Goal: Transaction & Acquisition: Subscribe to service/newsletter

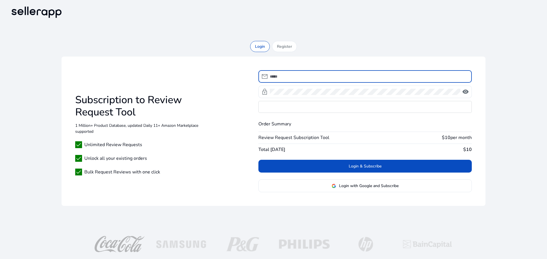
click at [292, 78] on input at bounding box center [368, 76] width 197 height 6
click at [297, 42] on div "Login Register Subscription to Review Request Tool 1 Million+ Product Database,…" at bounding box center [273, 126] width 528 height 170
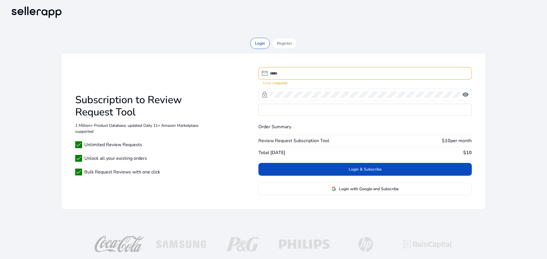
click at [285, 47] on div "Register" at bounding box center [284, 43] width 25 height 11
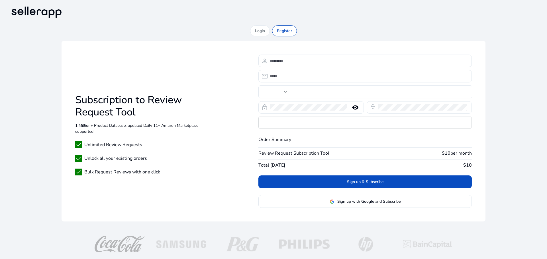
type input "***"
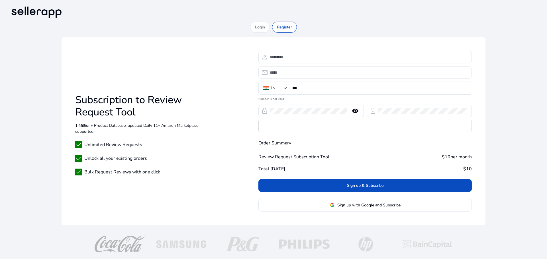
click at [301, 59] on input at bounding box center [368, 57] width 197 height 6
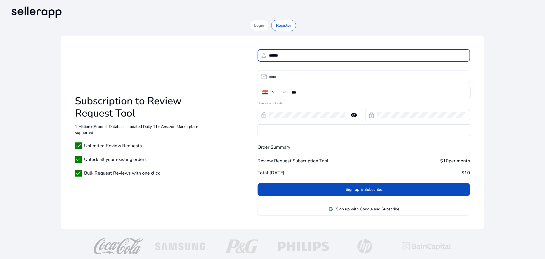
type input "******"
click at [287, 77] on input "email" at bounding box center [367, 77] width 196 height 6
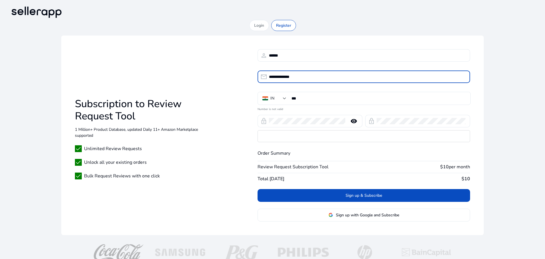
type input "**********"
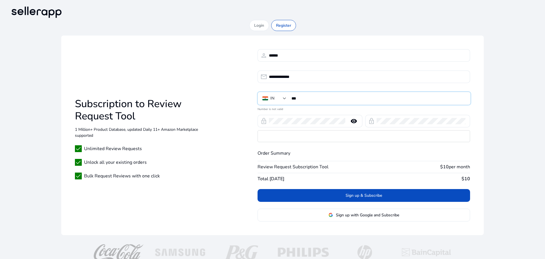
click at [335, 100] on input "***" at bounding box center [378, 98] width 174 height 6
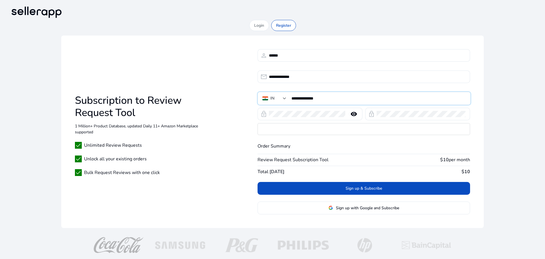
type input "**********"
click at [351, 115] on mat-icon "remove_red_eye" at bounding box center [354, 114] width 14 height 7
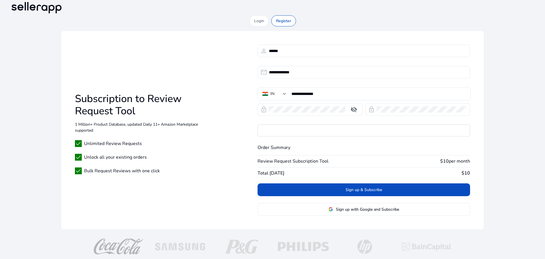
scroll to position [7, 0]
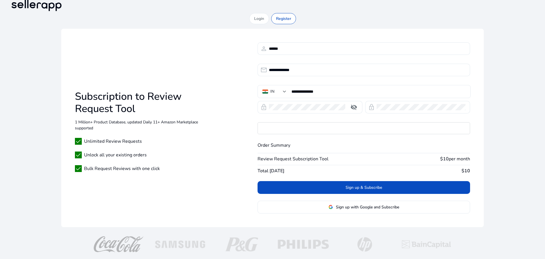
click at [363, 187] on span "Sign up & Subscribe" at bounding box center [363, 188] width 36 height 6
click at [265, 24] on div "**********" at bounding box center [272, 122] width 526 height 219
click at [259, 16] on p "Login" at bounding box center [259, 19] width 10 height 6
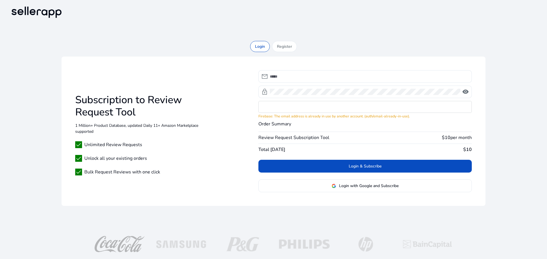
drag, startPoint x: 272, startPoint y: 74, endPoint x: 285, endPoint y: 77, distance: 14.0
click at [271, 74] on input at bounding box center [368, 76] width 197 height 6
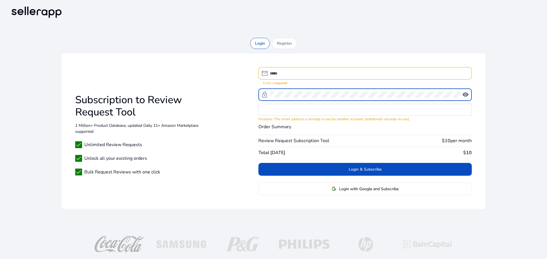
click at [295, 91] on div at bounding box center [365, 95] width 190 height 13
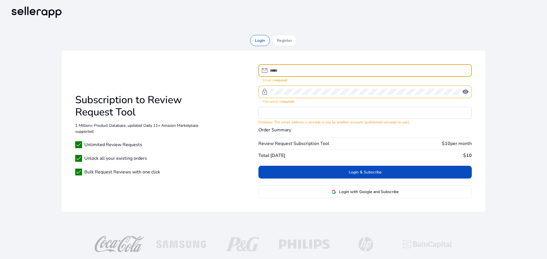
click at [282, 76] on div at bounding box center [368, 70] width 197 height 13
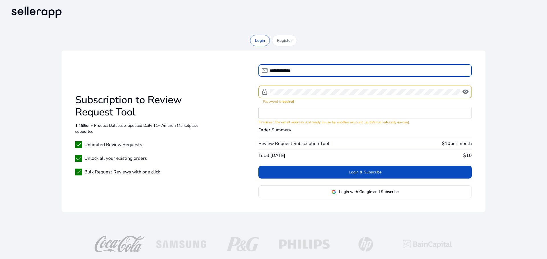
type input "**********"
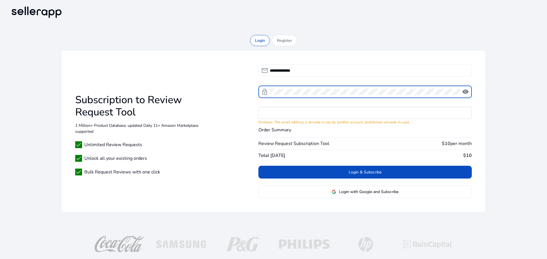
click at [465, 91] on span "visibility" at bounding box center [465, 92] width 7 height 7
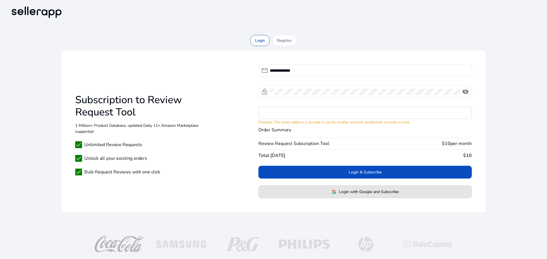
click at [363, 193] on span "Login with Google and Subscribe" at bounding box center [368, 192] width 59 height 6
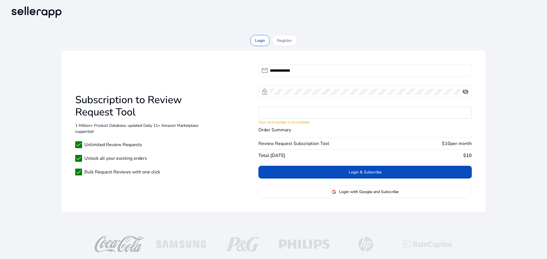
click at [336, 173] on span at bounding box center [364, 173] width 213 height 14
click at [374, 96] on div at bounding box center [365, 92] width 190 height 13
drag, startPoint x: 374, startPoint y: 96, endPoint x: 317, endPoint y: 96, distance: 56.6
click at [317, 96] on div at bounding box center [365, 92] width 190 height 13
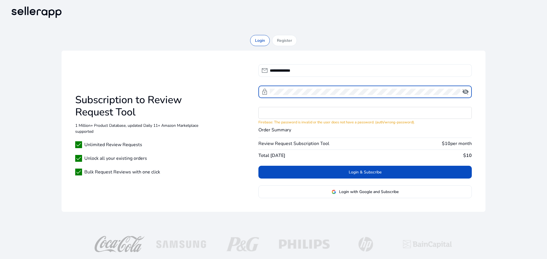
click at [265, 90] on div "lock visibility_off" at bounding box center [364, 92] width 213 height 13
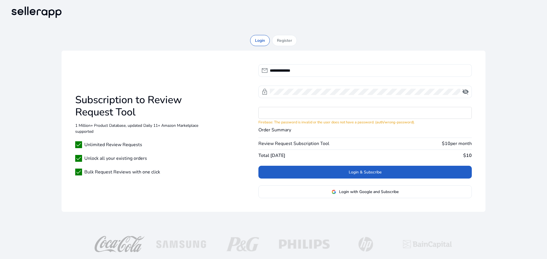
click at [380, 173] on span "Login & Subscribe" at bounding box center [364, 172] width 33 height 6
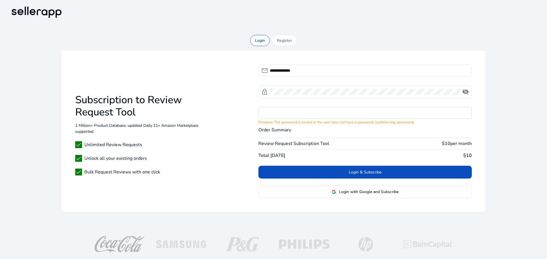
click at [371, 191] on span "Login with Google and Subscribe" at bounding box center [368, 192] width 59 height 6
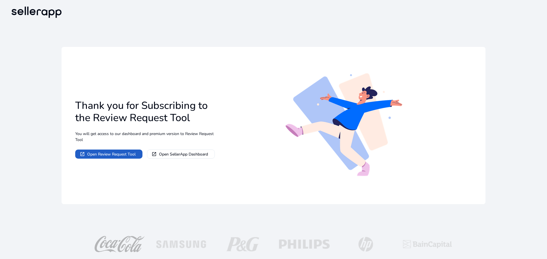
click at [120, 156] on span "Open Review Request Tool" at bounding box center [111, 154] width 48 height 6
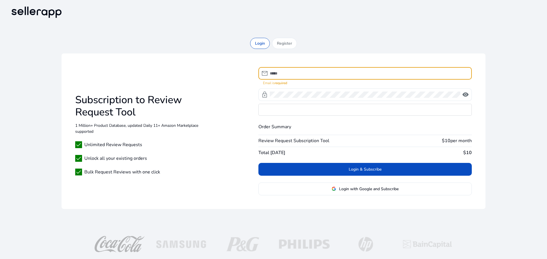
type input "**********"
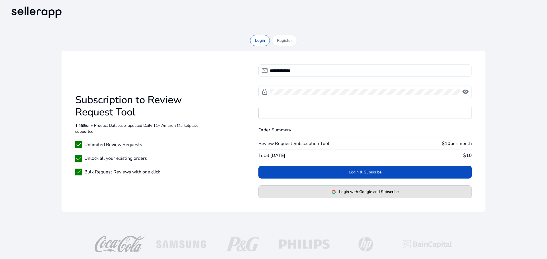
click at [359, 191] on span "Login with Google and Subscribe" at bounding box center [368, 192] width 59 height 6
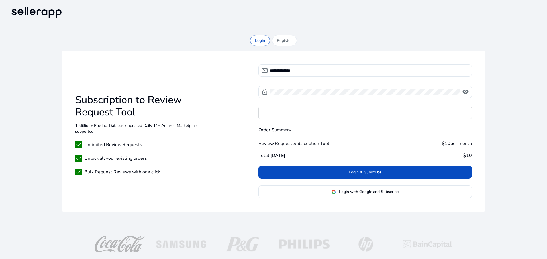
click at [38, 13] on img at bounding box center [36, 12] width 55 height 15
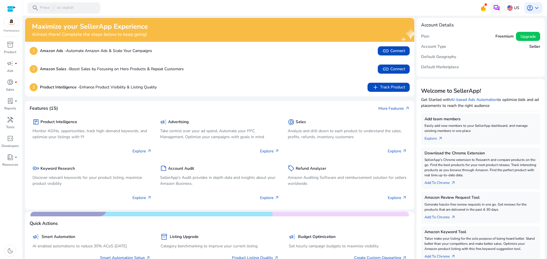
click at [515, 7] on p "US" at bounding box center [515, 8] width 5 height 10
click at [532, 8] on div at bounding box center [273, 129] width 547 height 259
click at [533, 8] on span "keyboard_arrow_down" at bounding box center [536, 8] width 7 height 7
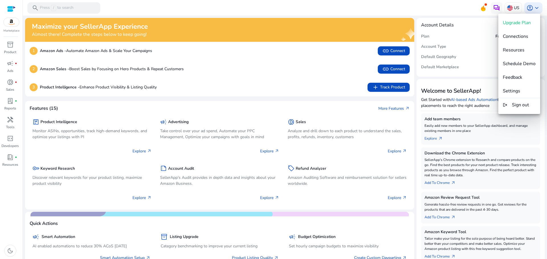
click at [522, 24] on span "Upgrade Plan" at bounding box center [516, 23] width 28 height 6
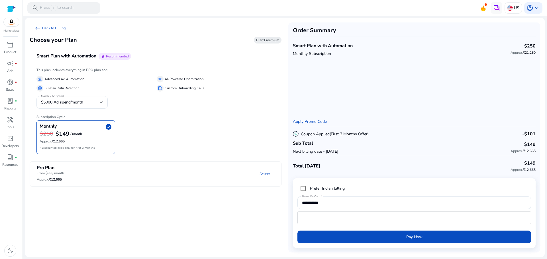
click at [9, 120] on span "handyman" at bounding box center [10, 119] width 7 height 7
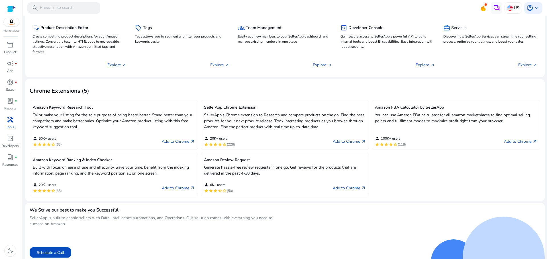
scroll to position [89, 0]
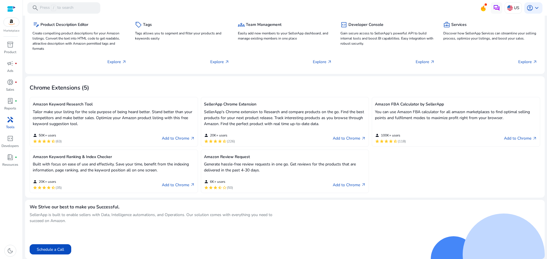
click at [312, 166] on p "Generate hassle-free review requests in one go. Get reviews for the products th…" at bounding box center [285, 167] width 162 height 12
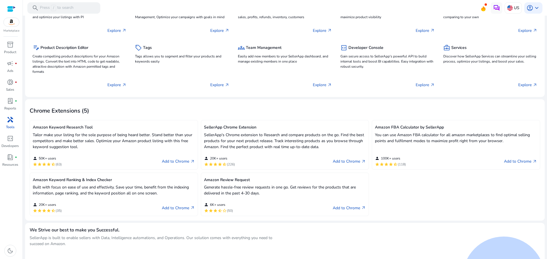
scroll to position [0, 0]
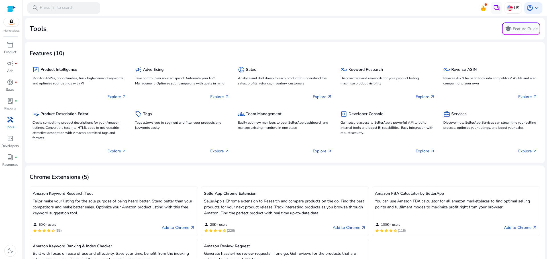
click at [10, 26] on img at bounding box center [11, 22] width 15 height 9
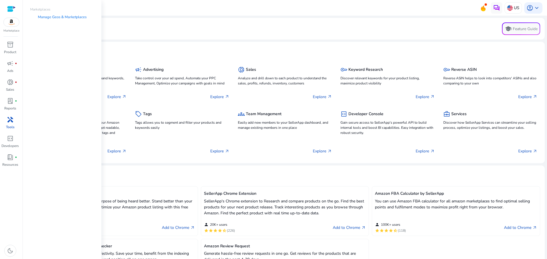
click at [66, 16] on link "Manage Geos & Marketplaces" at bounding box center [62, 17] width 58 height 10
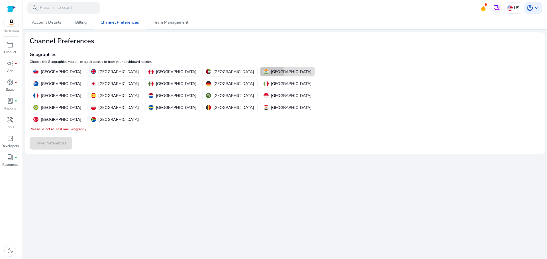
click at [263, 73] on img "button" at bounding box center [265, 71] width 5 height 5
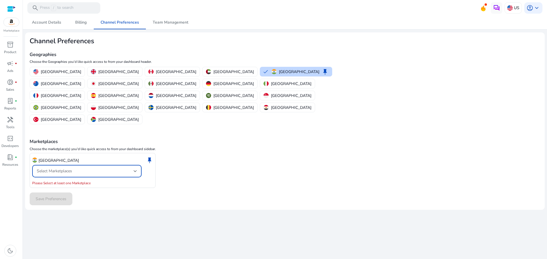
click at [48, 169] on span "Select Marketplaces" at bounding box center [54, 171] width 35 height 5
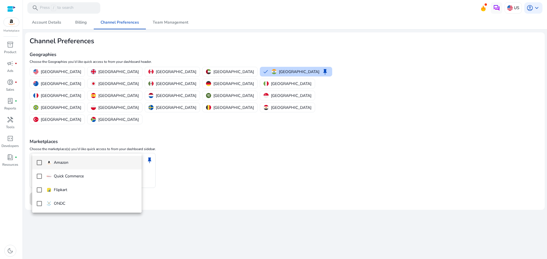
click at [66, 160] on p "Amazon" at bounding box center [61, 163] width 15 height 6
click at [63, 170] on mat-option "Quick Commerce" at bounding box center [86, 177] width 109 height 14
drag, startPoint x: 125, startPoint y: 208, endPoint x: 184, endPoint y: 208, distance: 58.9
click at [128, 208] on mat-option "ONDC" at bounding box center [86, 204] width 109 height 14
click at [108, 207] on span "ONDC keep Set Default" at bounding box center [91, 204] width 91 height 10
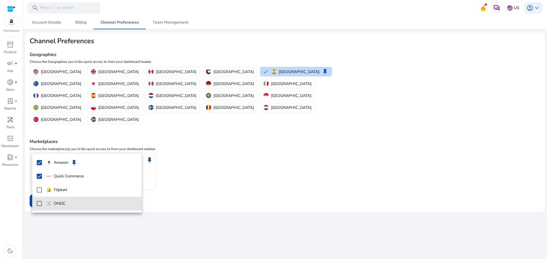
click at [197, 202] on div at bounding box center [273, 129] width 547 height 259
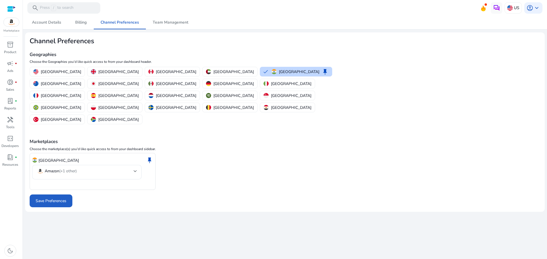
click at [36, 194] on span at bounding box center [51, 201] width 43 height 14
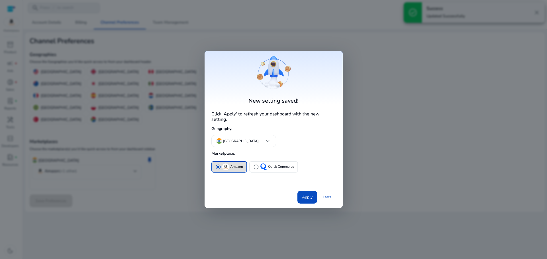
click at [311, 194] on span "Apply" at bounding box center [307, 197] width 11 height 6
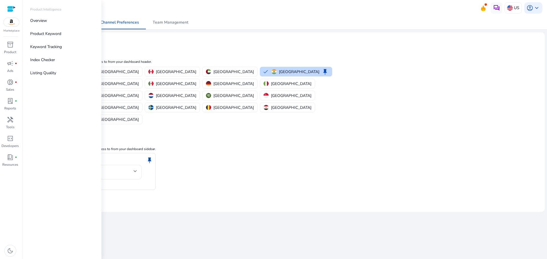
click at [6, 24] on img at bounding box center [11, 22] width 15 height 9
click at [12, 11] on div at bounding box center [11, 9] width 9 height 7
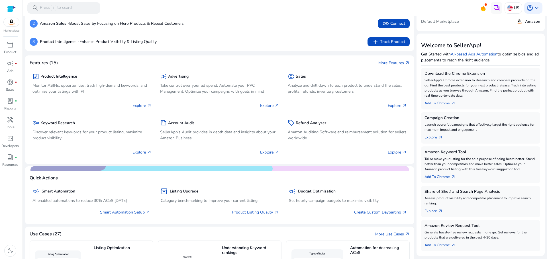
scroll to position [57, 0]
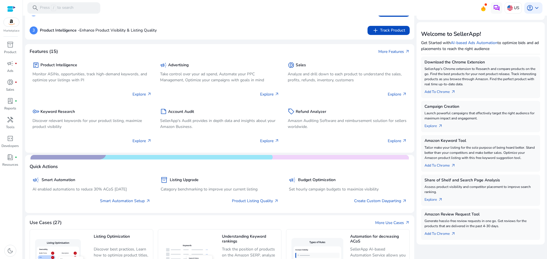
click at [534, 3] on div "account_circle keyboard_arrow_down" at bounding box center [533, 7] width 18 height 11
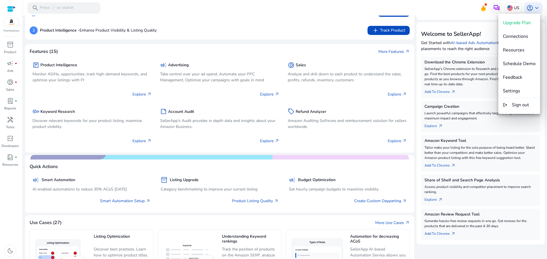
click at [519, 94] on span "Settings" at bounding box center [510, 91] width 17 height 6
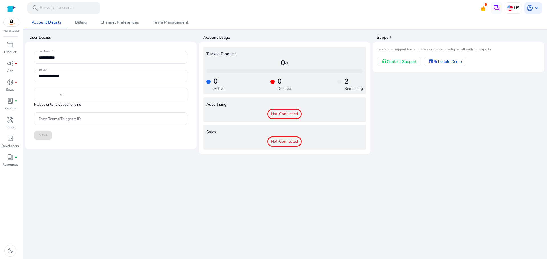
type input "***"
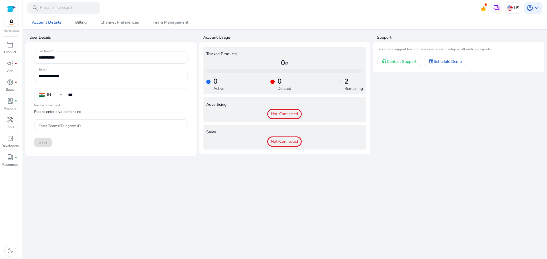
click at [85, 20] on span "Billing" at bounding box center [80, 22] width 11 height 4
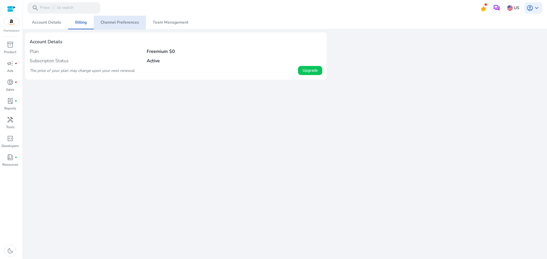
click at [143, 24] on link "Channel Preferences" at bounding box center [120, 23] width 52 height 14
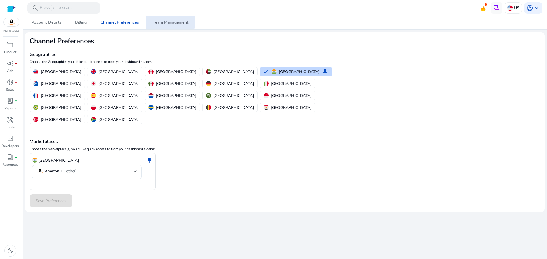
click at [159, 22] on span "Team Management" at bounding box center [171, 22] width 36 height 4
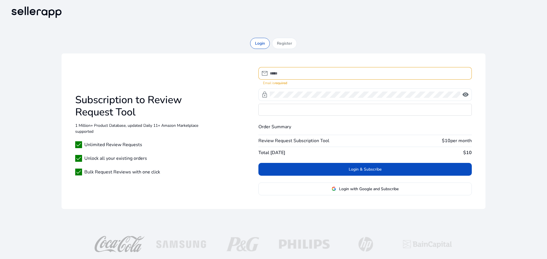
type input "**********"
click at [294, 72] on input "**********" at bounding box center [368, 73] width 197 height 6
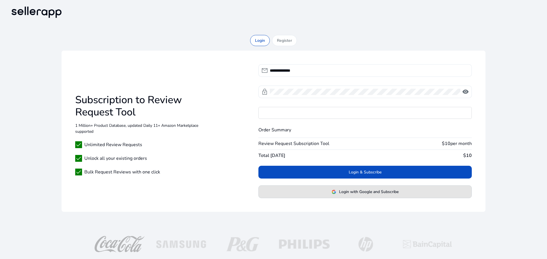
click at [349, 194] on span "Login with Google and Subscribe" at bounding box center [368, 192] width 59 height 6
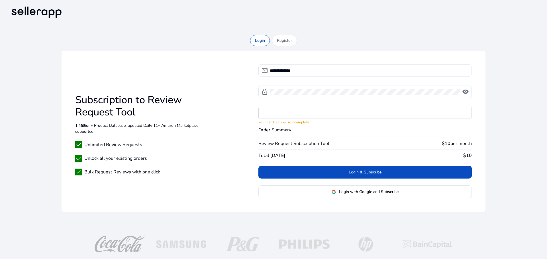
click at [386, 175] on span at bounding box center [364, 173] width 213 height 14
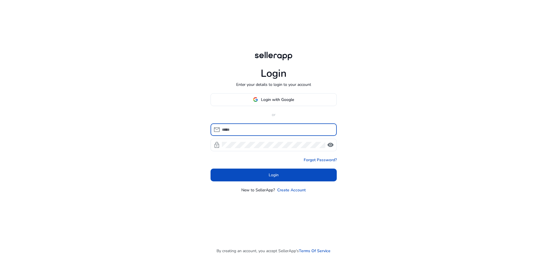
type input "**********"
click at [332, 144] on span "visibility" at bounding box center [330, 145] width 7 height 7
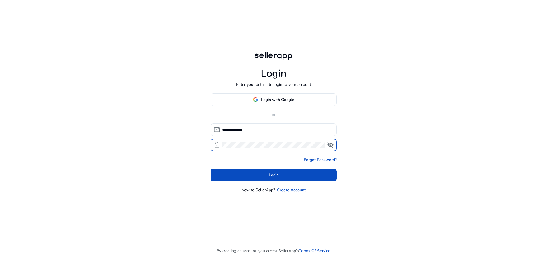
click at [281, 173] on span at bounding box center [273, 175] width 126 height 14
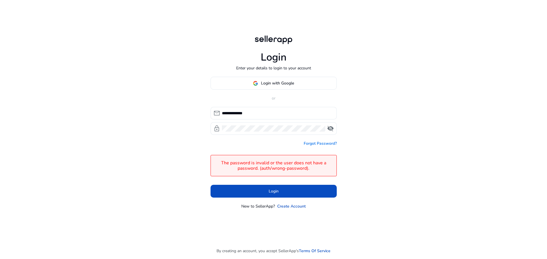
click at [329, 145] on link "Forgot Password?" at bounding box center [319, 144] width 33 height 6
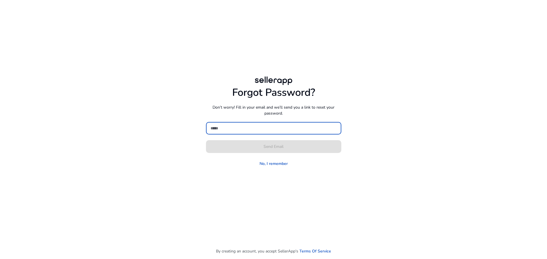
click at [268, 130] on input at bounding box center [273, 128] width 126 height 6
type input "**********"
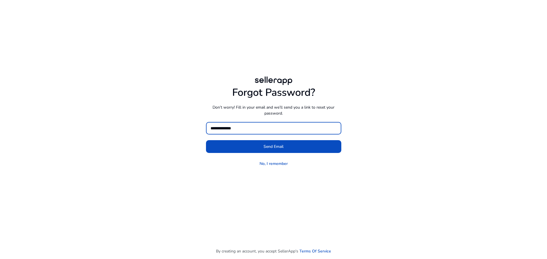
click at [225, 145] on span at bounding box center [273, 147] width 135 height 14
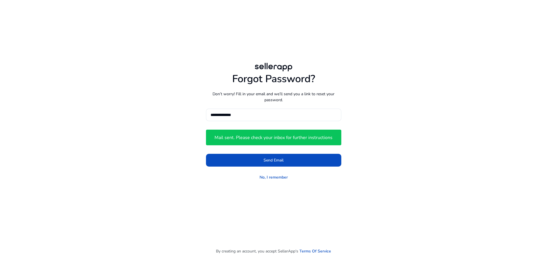
click at [277, 160] on span "Send Email" at bounding box center [273, 160] width 20 height 6
click at [276, 178] on link "No, I remember" at bounding box center [273, 177] width 28 height 6
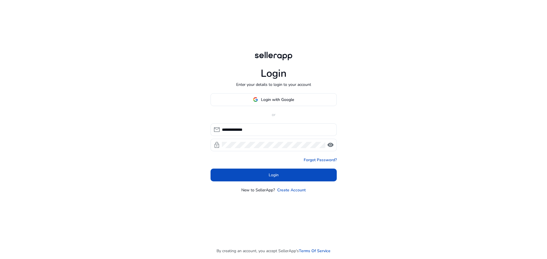
click at [293, 172] on span at bounding box center [273, 175] width 126 height 14
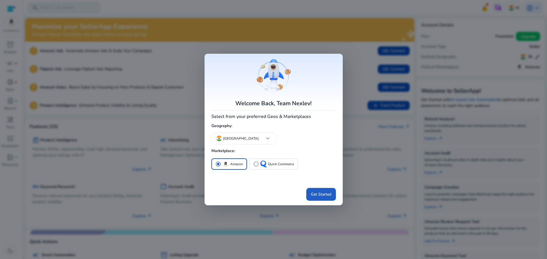
click at [315, 192] on span "Get Started" at bounding box center [321, 195] width 20 height 6
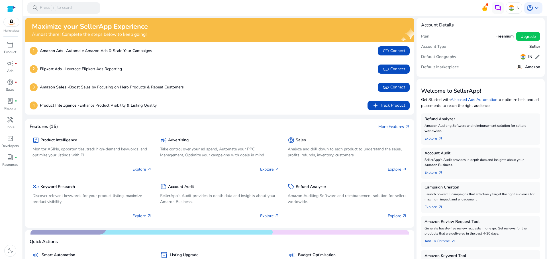
click at [9, 120] on span "handyman" at bounding box center [10, 119] width 7 height 7
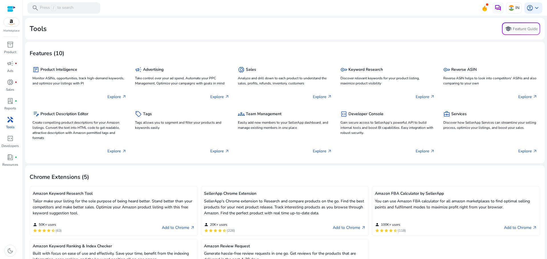
drag, startPoint x: 282, startPoint y: 202, endPoint x: 293, endPoint y: 211, distance: 14.1
click at [282, 206] on p "SellerApp's Chrome extension to Research and compare products on the go. Find t…" at bounding box center [285, 207] width 162 height 18
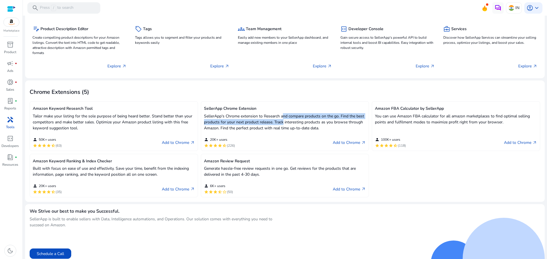
scroll to position [85, 0]
click at [348, 191] on link "Add to Chrome arrow_outward" at bounding box center [348, 189] width 33 height 7
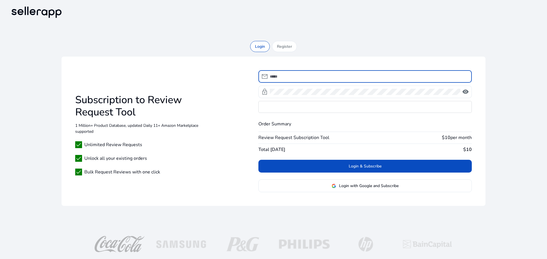
type input "**********"
click at [317, 88] on div at bounding box center [365, 92] width 190 height 13
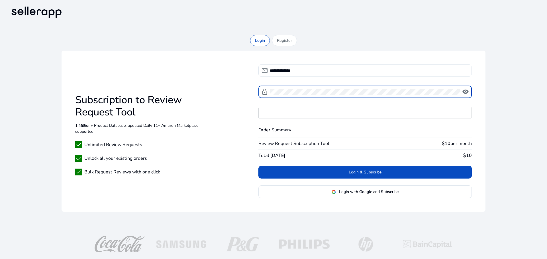
click at [464, 91] on span "visibility" at bounding box center [465, 92] width 7 height 7
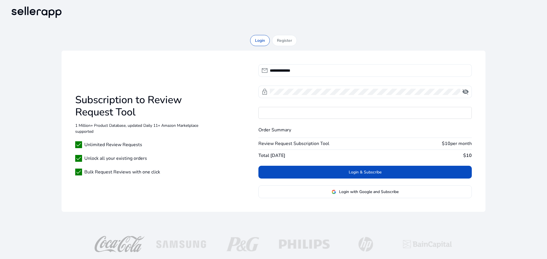
click at [464, 91] on span "visibility_off" at bounding box center [465, 92] width 7 height 7
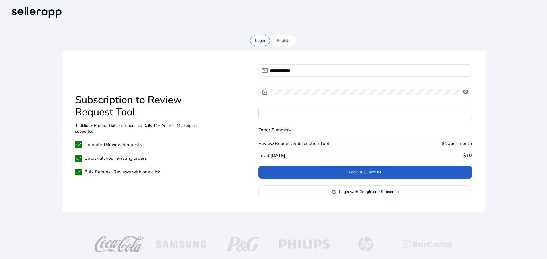
click at [360, 172] on span "Login & Subscribe" at bounding box center [364, 172] width 33 height 6
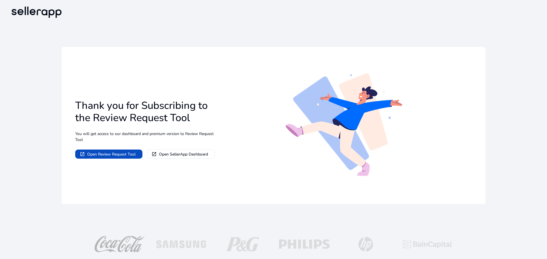
click at [110, 153] on span "Open Review Request Tool" at bounding box center [111, 154] width 48 height 6
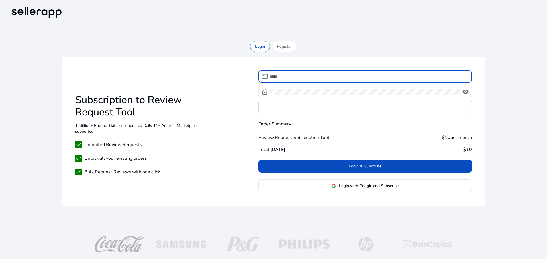
type input "**********"
drag, startPoint x: 315, startPoint y: 34, endPoint x: 310, endPoint y: 35, distance: 5.3
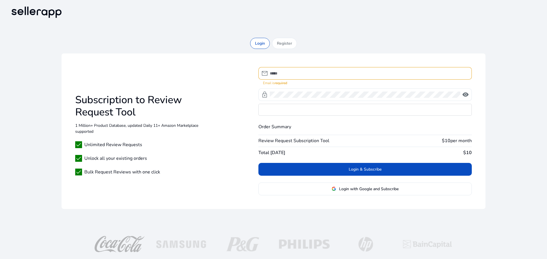
type input "**********"
click at [310, 75] on div "**********" at bounding box center [368, 73] width 197 height 13
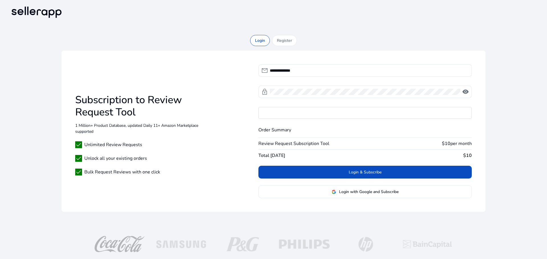
click at [365, 169] on span at bounding box center [364, 173] width 213 height 14
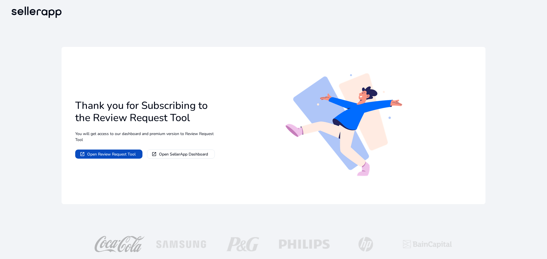
click at [178, 153] on span "Open SellerApp Dashboard" at bounding box center [183, 154] width 49 height 6
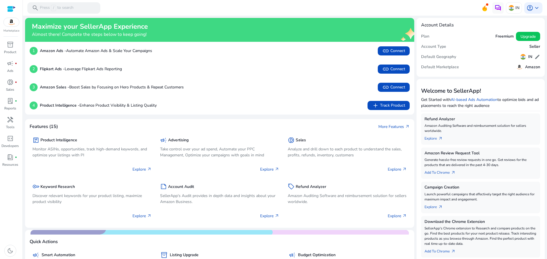
click at [529, 38] on span "Upgrade" at bounding box center [527, 37] width 15 height 6
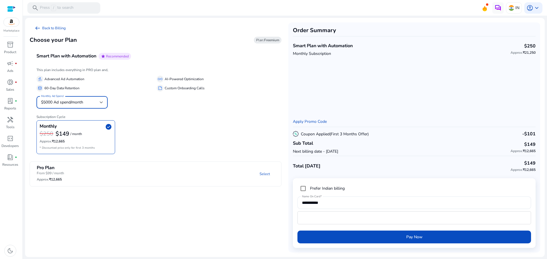
click at [102, 102] on div at bounding box center [101, 102] width 3 height 2
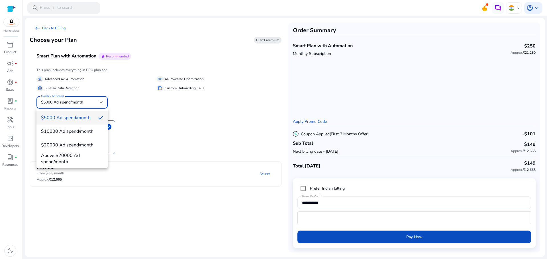
click at [151, 121] on div at bounding box center [273, 129] width 547 height 259
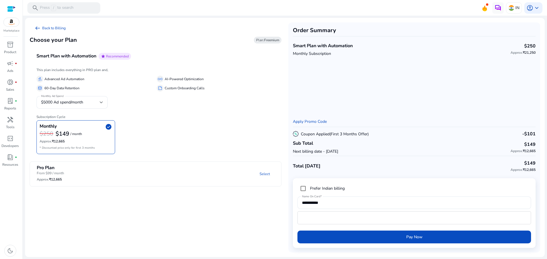
click at [104, 164] on mat-expansion-panel-header "Pro Plan From $99 / month Approx. ₹12,665 Select" at bounding box center [162, 174] width 265 height 24
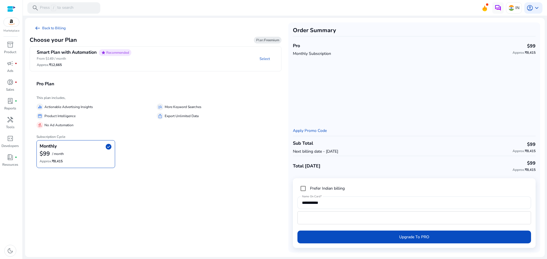
click at [144, 57] on mat-panel-description "Select" at bounding box center [208, 58] width 145 height 19
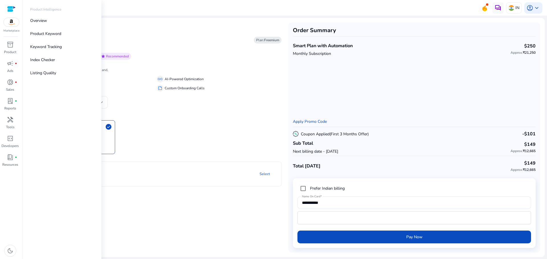
click at [12, 46] on span "inventory_2" at bounding box center [10, 44] width 7 height 7
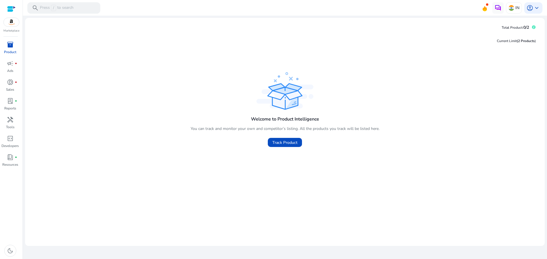
click at [532, 7] on span "account_circle" at bounding box center [529, 8] width 7 height 7
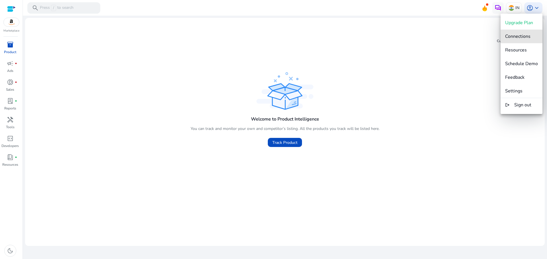
click at [523, 40] on button "Connections" at bounding box center [521, 37] width 42 height 14
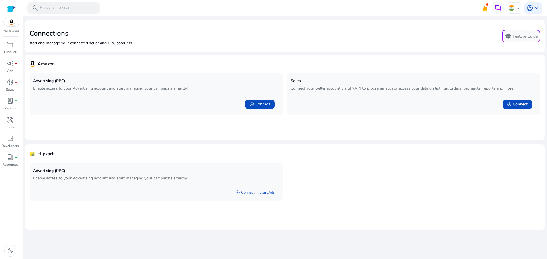
click at [530, 41] on button "school Feature Guide" at bounding box center [521, 36] width 38 height 13
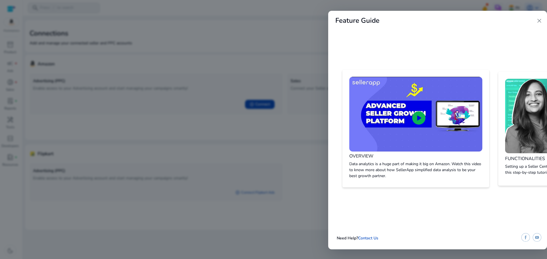
click at [541, 21] on span "close" at bounding box center [538, 20] width 7 height 7
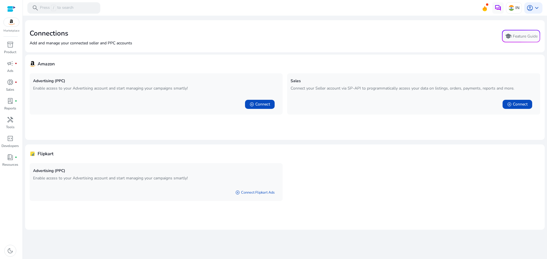
click at [530, 8] on span "account_circle" at bounding box center [529, 8] width 7 height 7
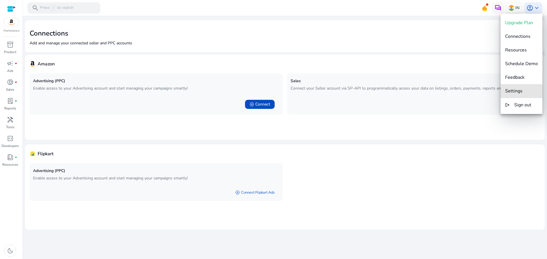
click at [511, 94] on button "Settings" at bounding box center [521, 91] width 42 height 14
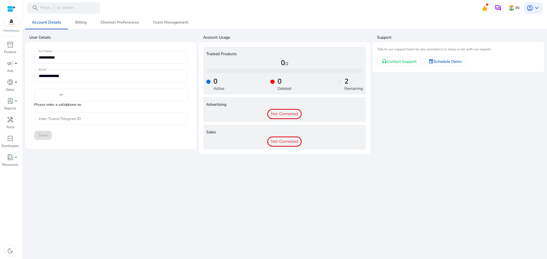
type input "***"
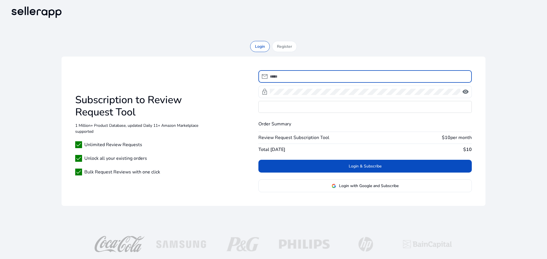
type input "**********"
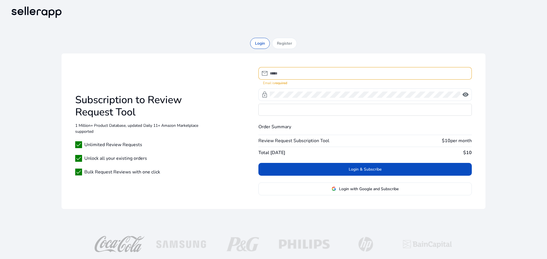
type input "**********"
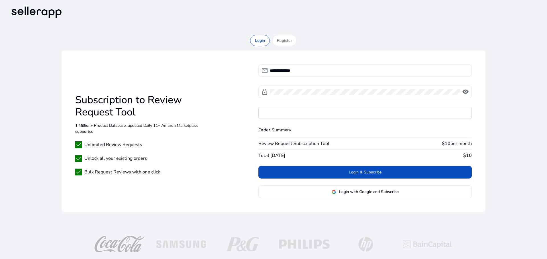
click at [292, 43] on div "Register" at bounding box center [284, 40] width 25 height 11
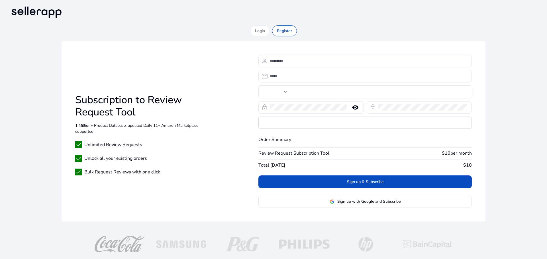
type input "***"
